Goal: Contribute content

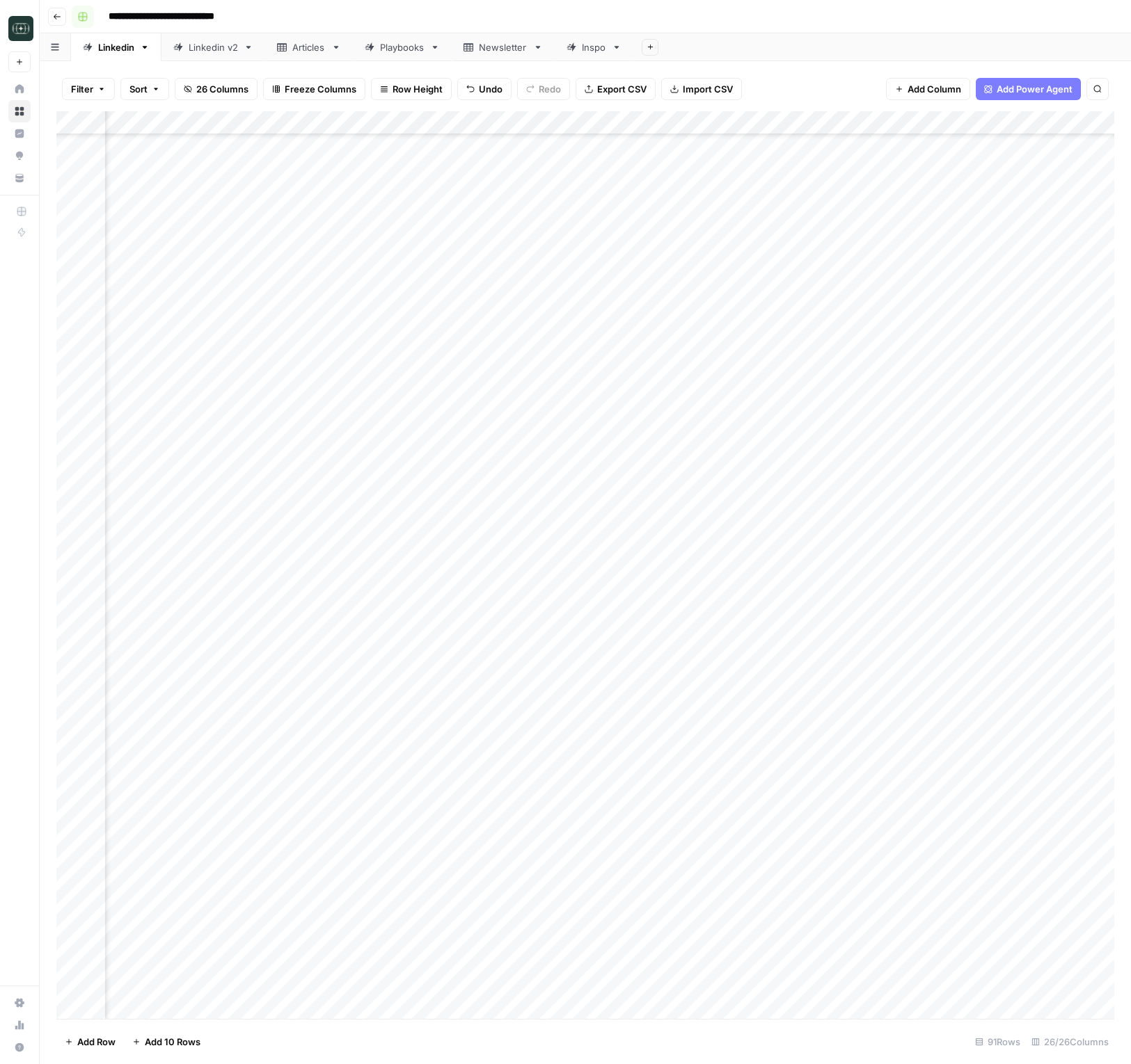
scroll to position [1175, 1534]
click at [75, 22] on button "button" at bounding box center [83, 16] width 22 height 22
click at [72, 22] on button "button" at bounding box center [83, 16] width 22 height 22
click at [57, 21] on button "Go back" at bounding box center [57, 16] width 18 height 18
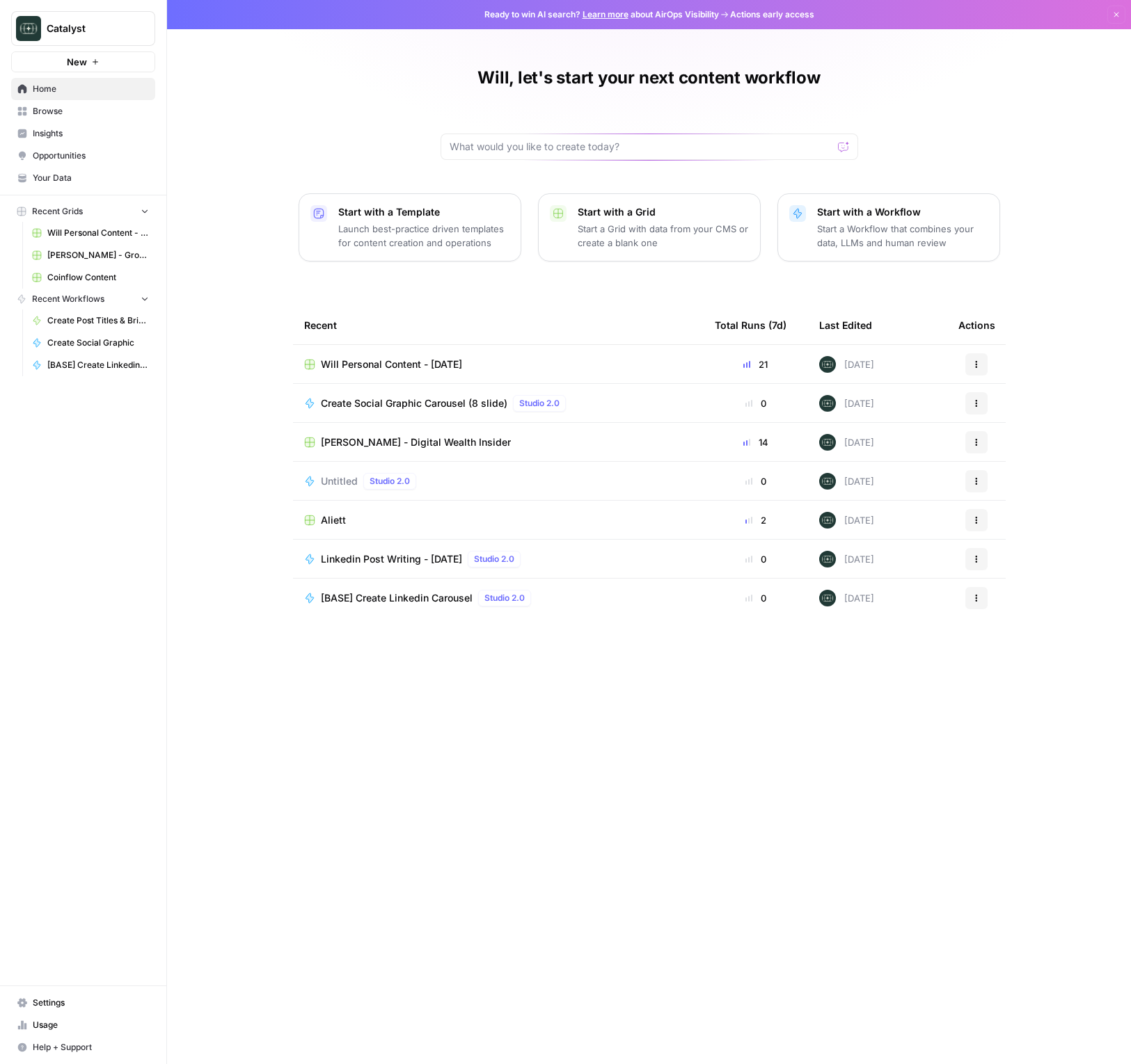
click at [91, 278] on span "Coinflow Content" at bounding box center [98, 278] width 101 height 13
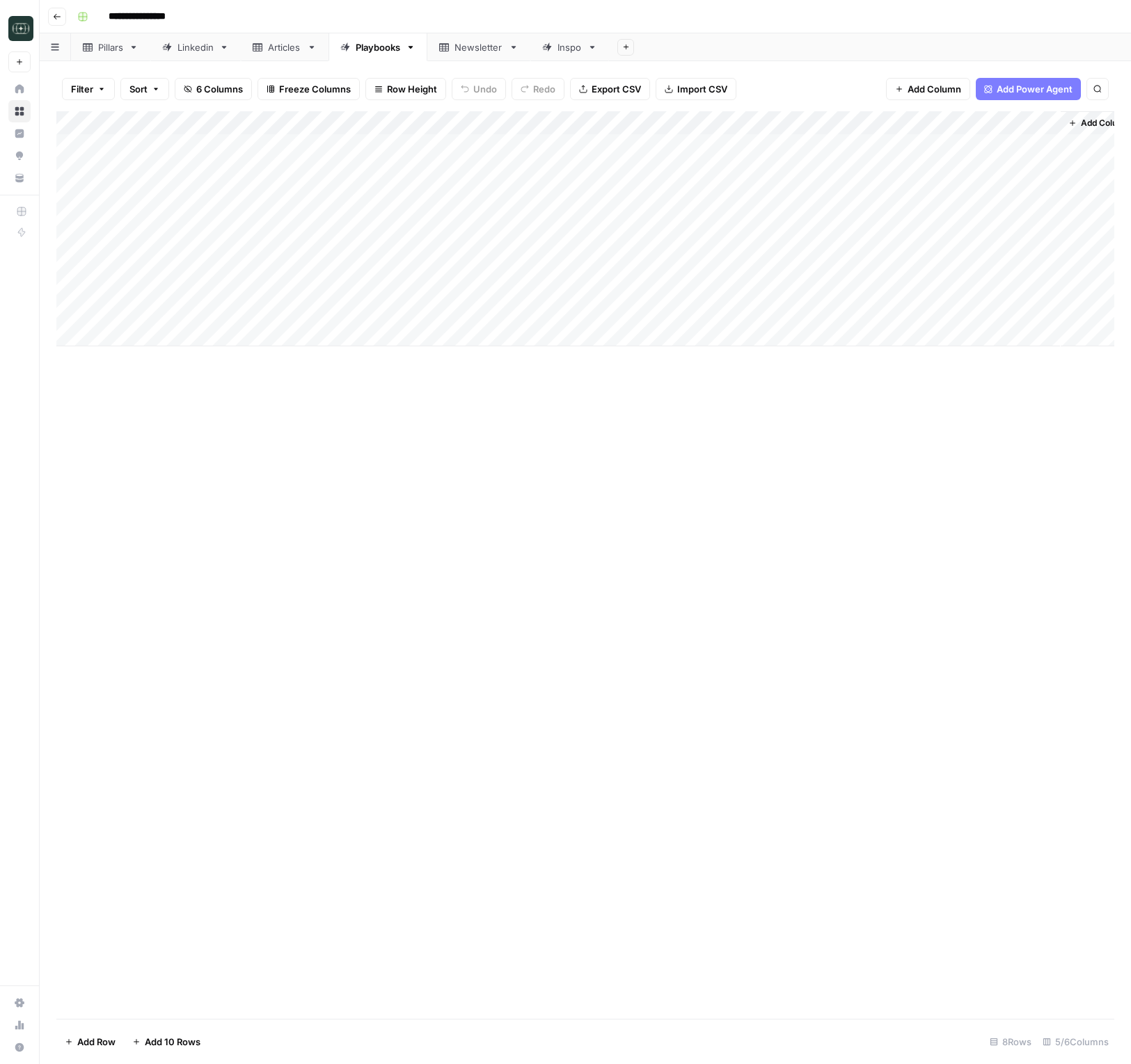
click at [205, 47] on div "Linkedin" at bounding box center [196, 46] width 36 height 14
click at [367, 683] on div "Add Column" at bounding box center [585, 406] width 1058 height 590
click at [367, 683] on body "**********" at bounding box center [565, 532] width 1131 height 1064
type textarea "**********"
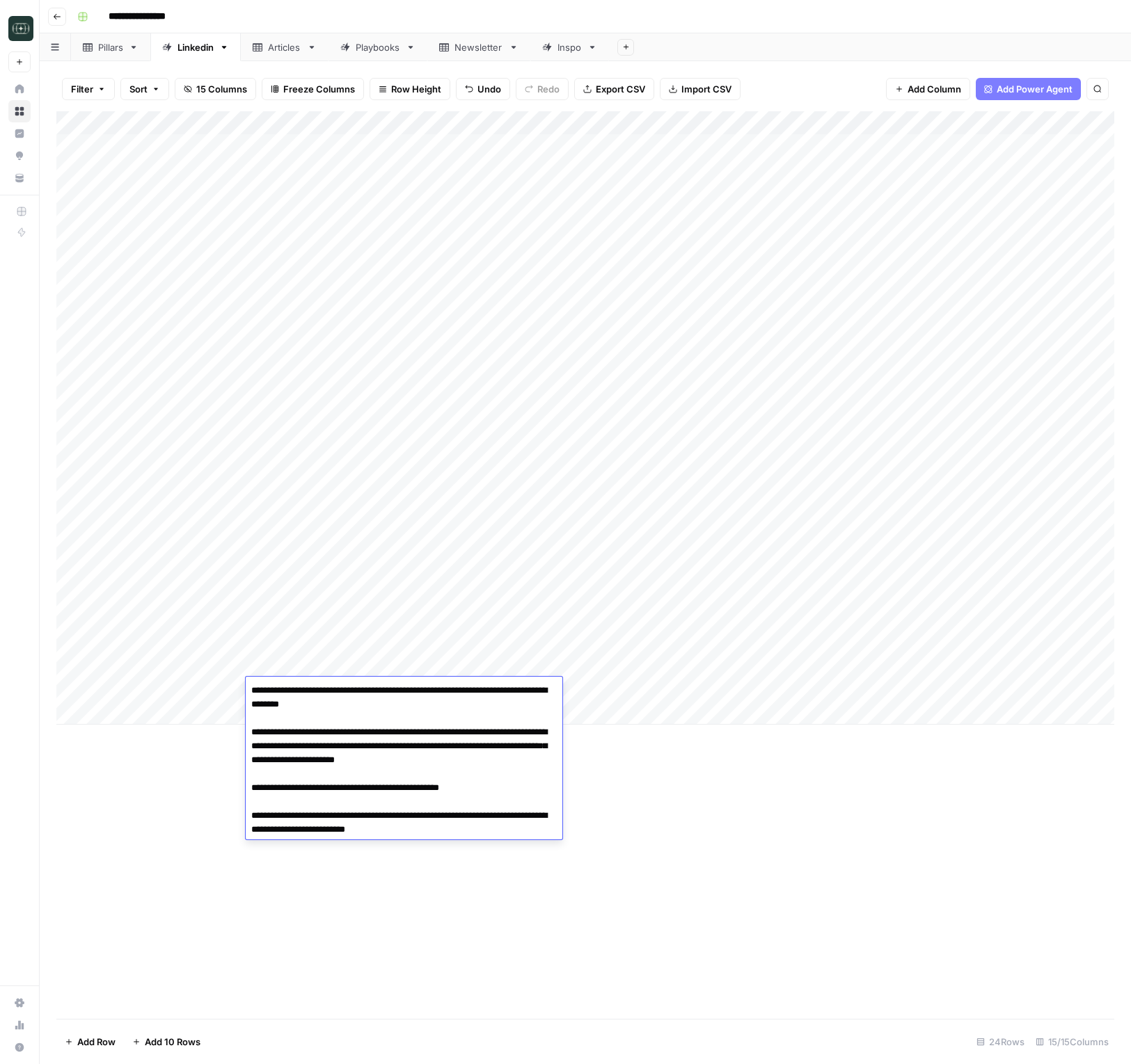
click at [684, 821] on div "Add Column" at bounding box center [585, 565] width 1058 height 908
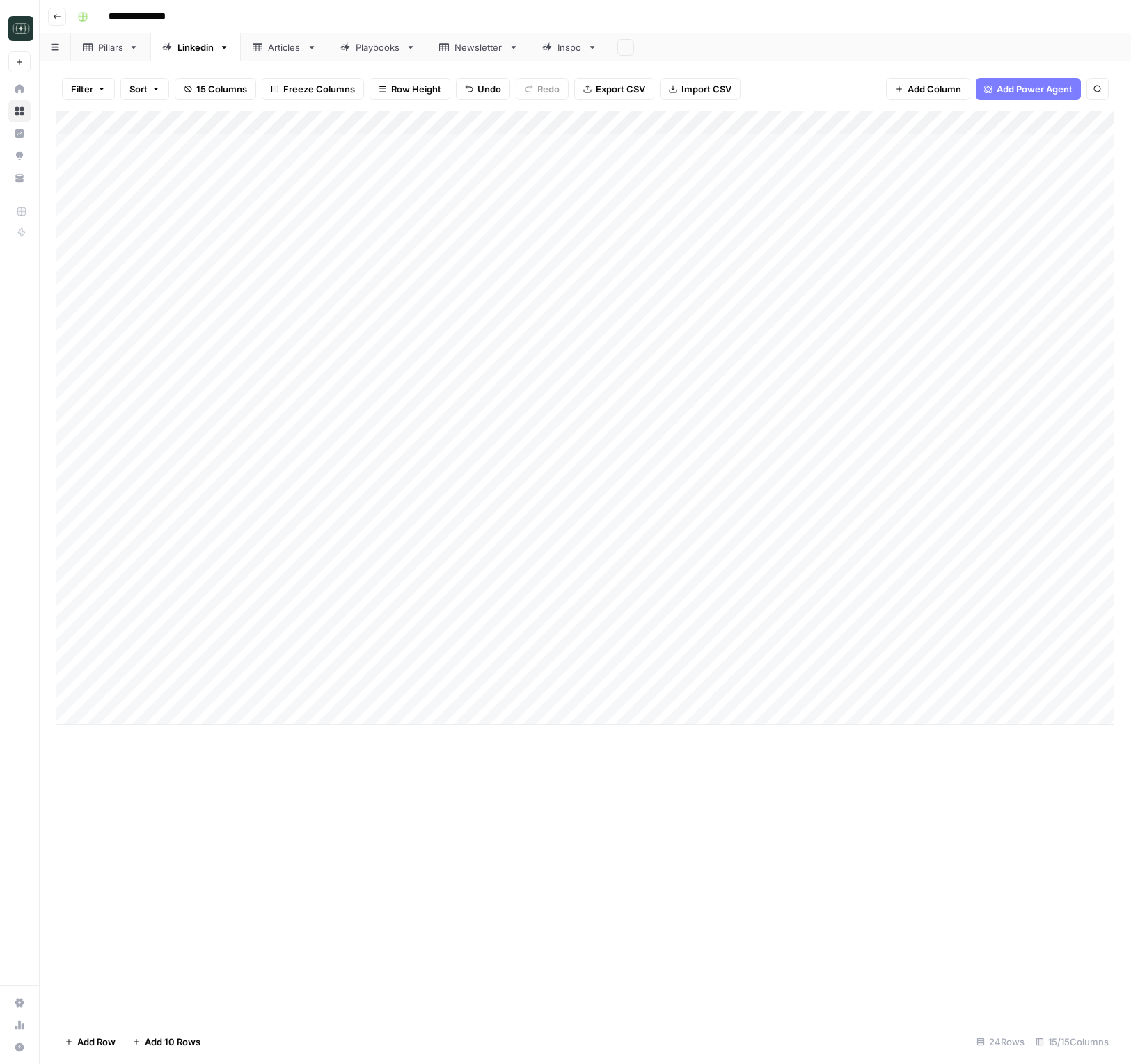
click at [615, 691] on div "Add Column" at bounding box center [585, 418] width 1058 height 614
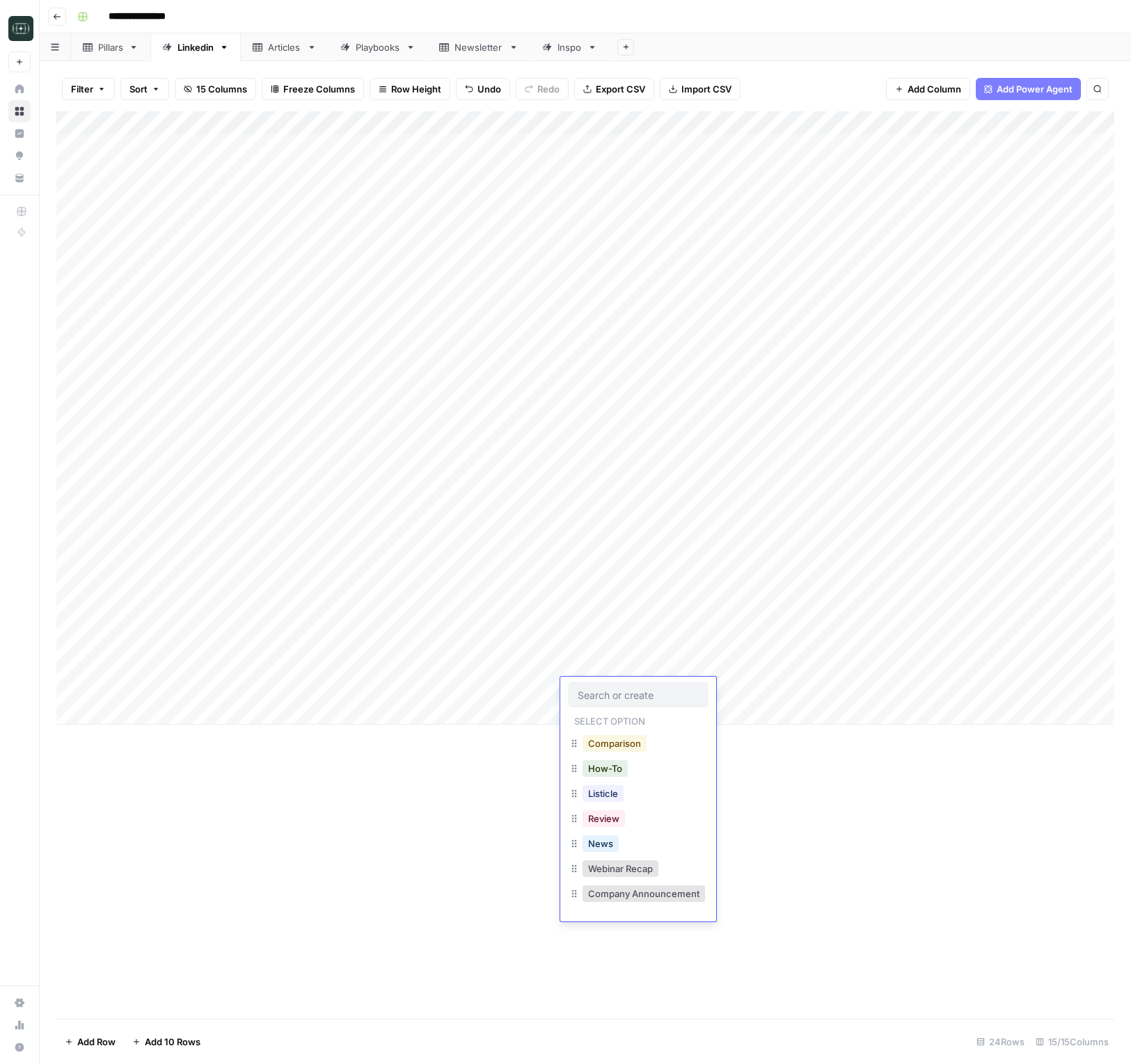
click at [620, 746] on button "Comparison" at bounding box center [614, 743] width 64 height 16
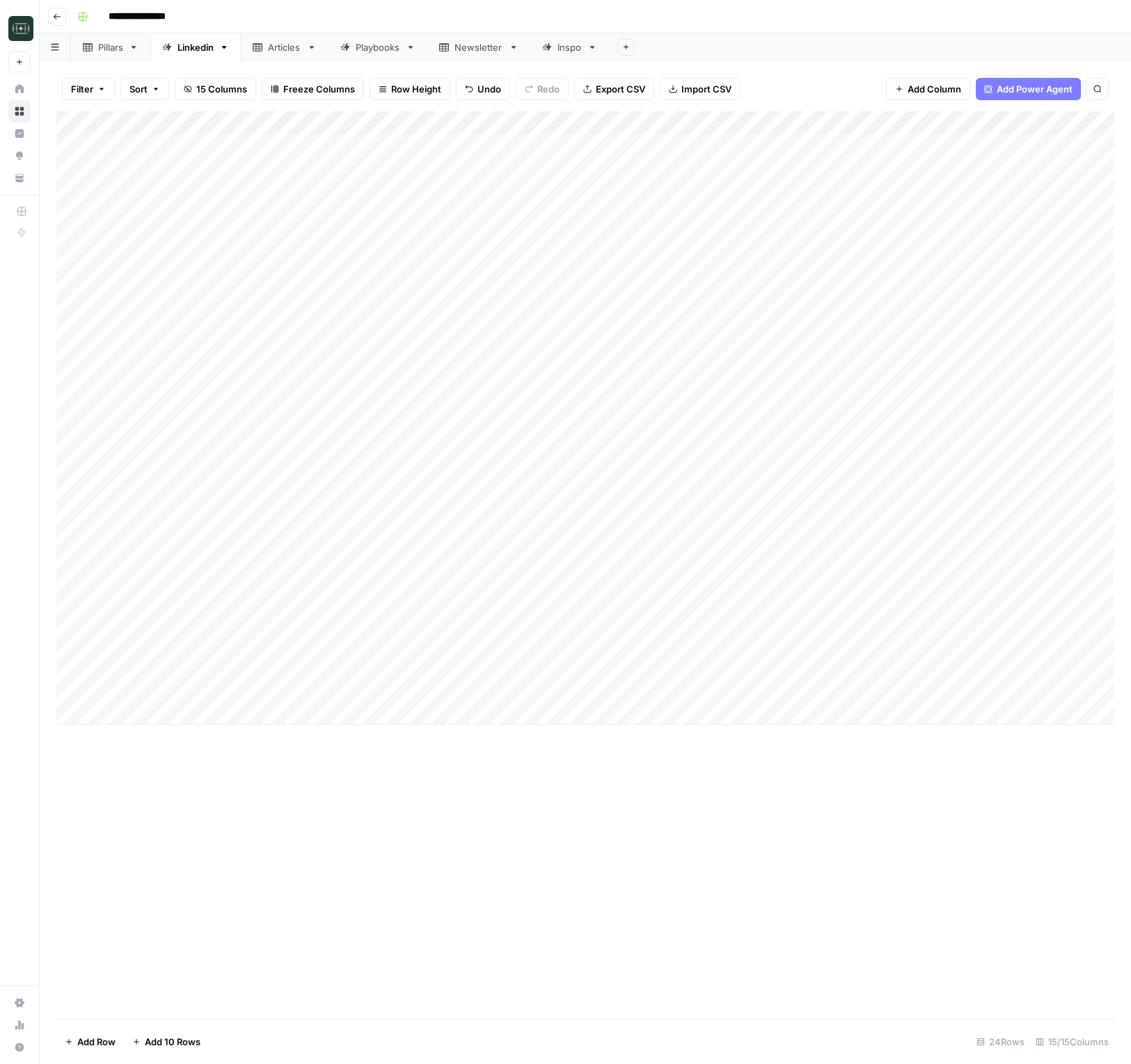
click at [735, 693] on div "Add Column" at bounding box center [585, 418] width 1058 height 614
click at [713, 770] on button "Medium ( 120-200 words)" at bounding box center [731, 769] width 122 height 16
click at [827, 689] on div "Add Column" at bounding box center [585, 418] width 1058 height 614
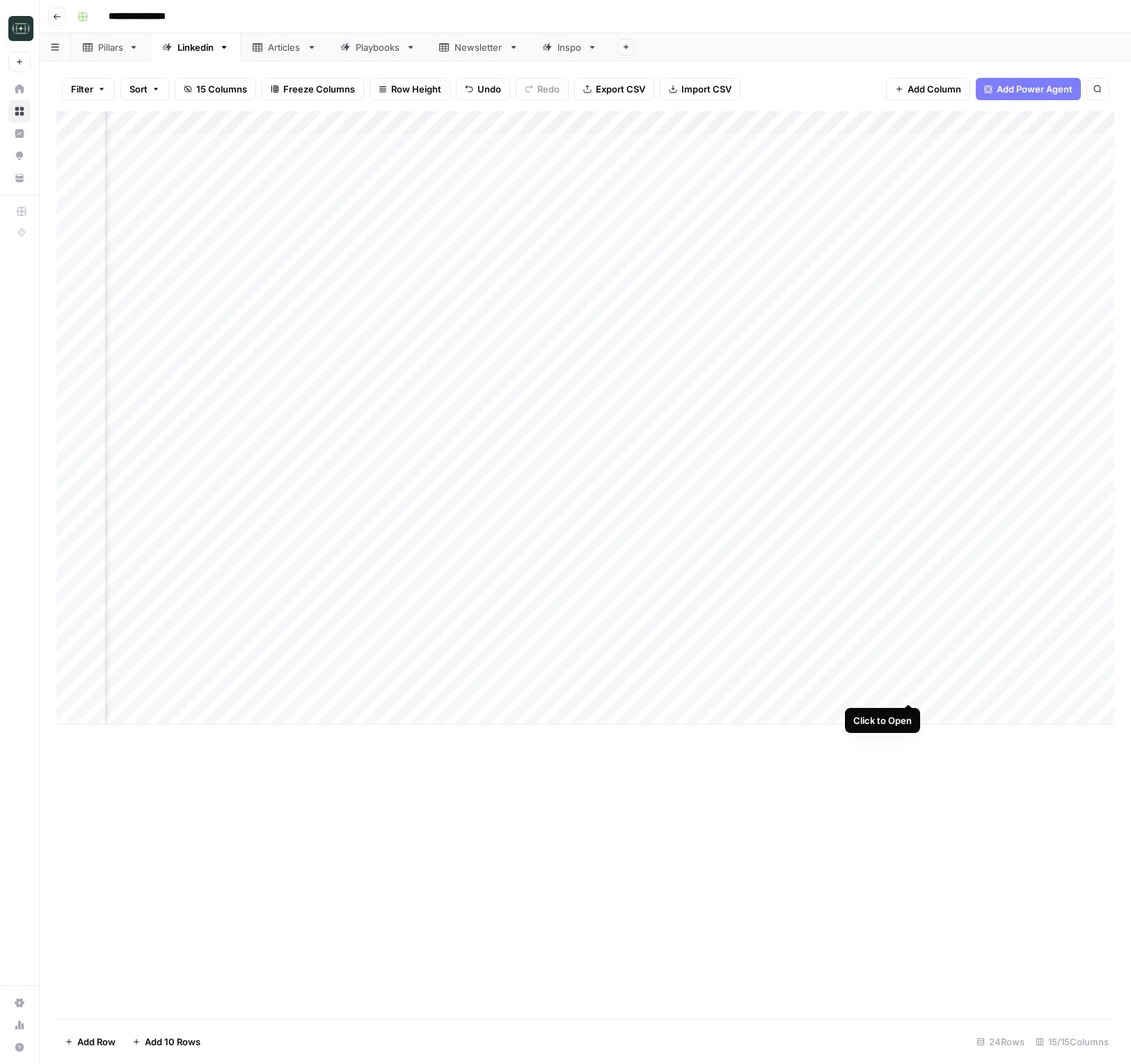
click at [909, 693] on div "Add Column" at bounding box center [585, 418] width 1058 height 614
